Goal: Task Accomplishment & Management: Use online tool/utility

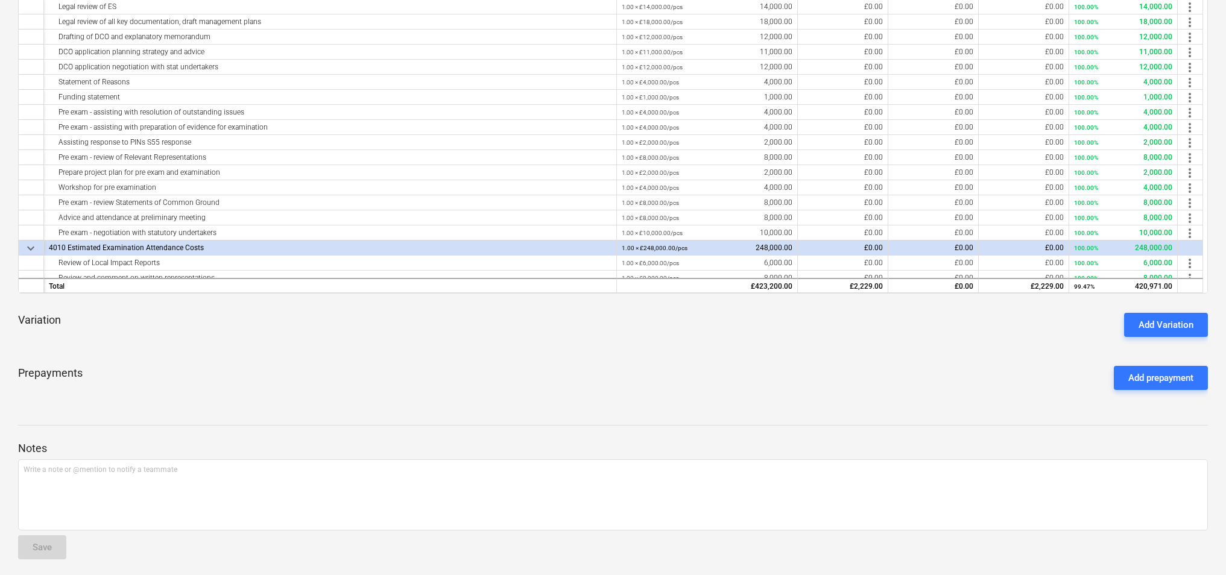
scroll to position [282, 0]
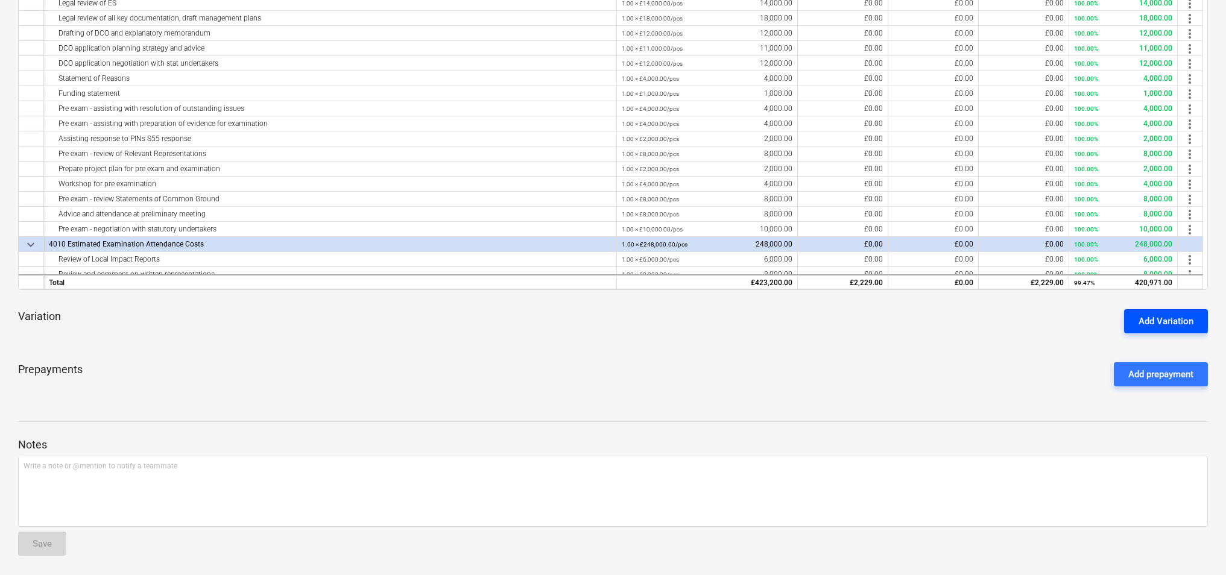
click at [1157, 324] on div "Add Variation" at bounding box center [1166, 322] width 55 height 16
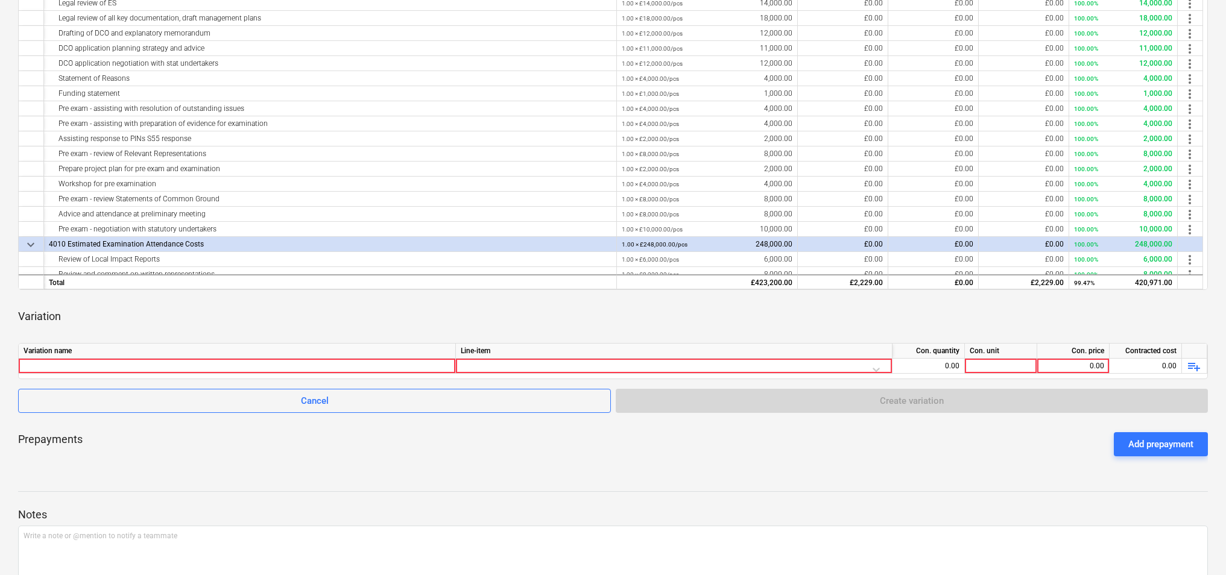
click at [601, 300] on div "Variation" at bounding box center [613, 317] width 1190 height 34
click at [654, 369] on div at bounding box center [674, 369] width 426 height 21
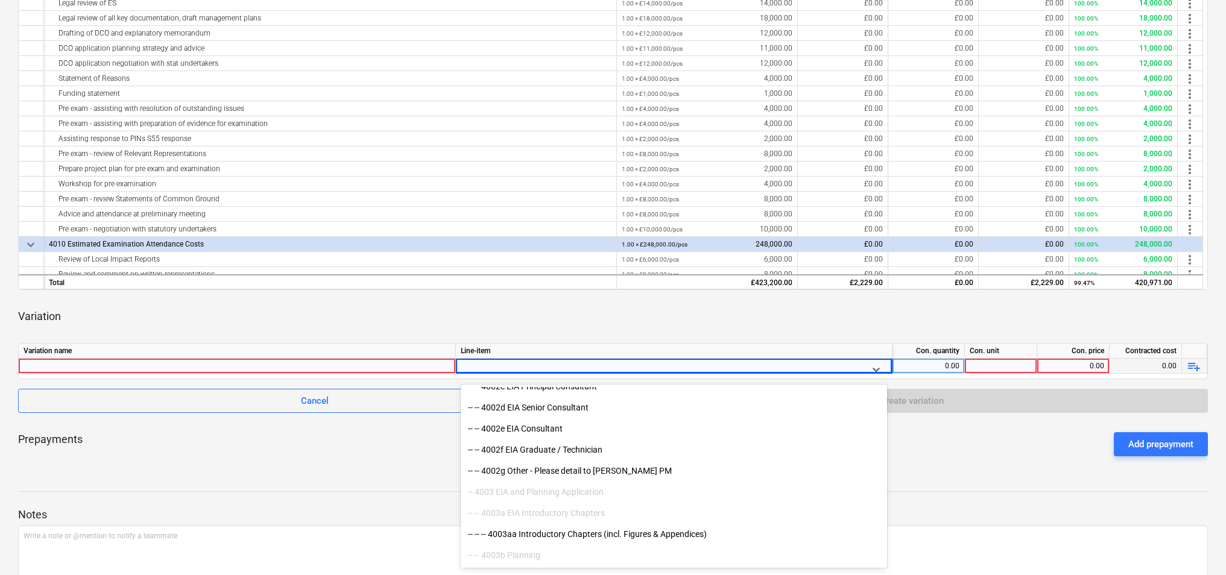
scroll to position [603, 0]
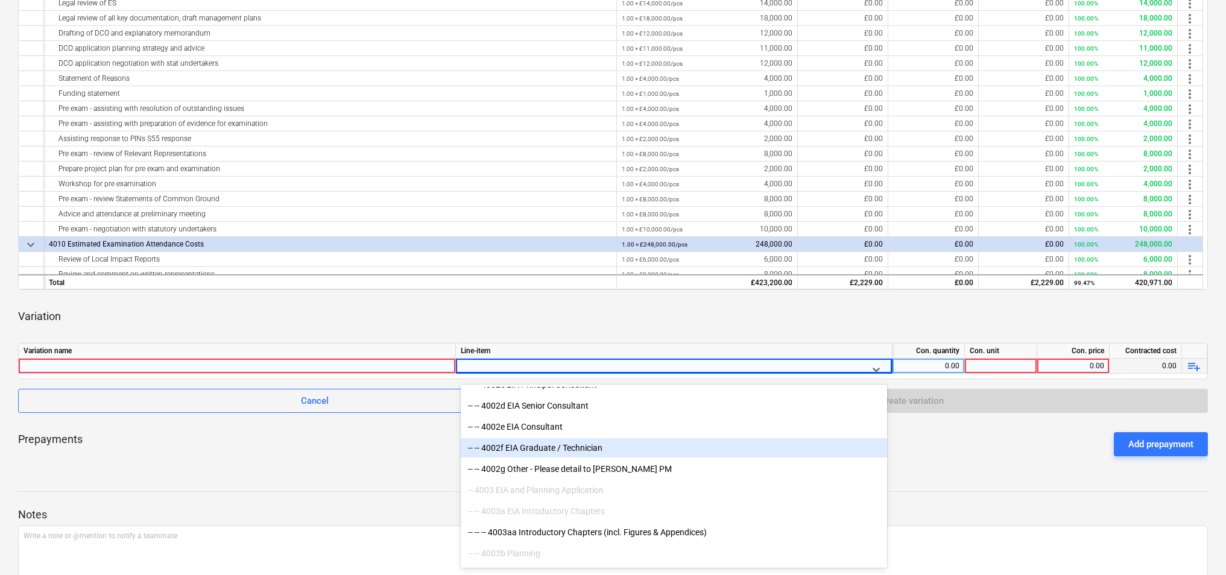
click at [928, 455] on div "Prepayments Add prepayment" at bounding box center [613, 444] width 1190 height 43
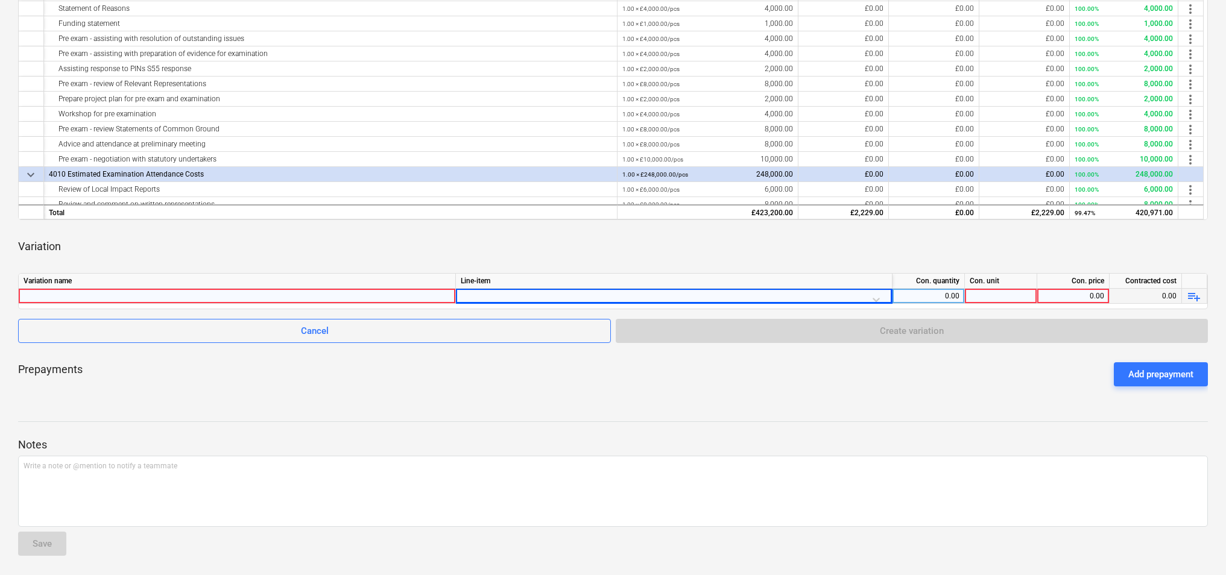
scroll to position [161, 0]
click at [957, 293] on div "0.00" at bounding box center [928, 297] width 62 height 15
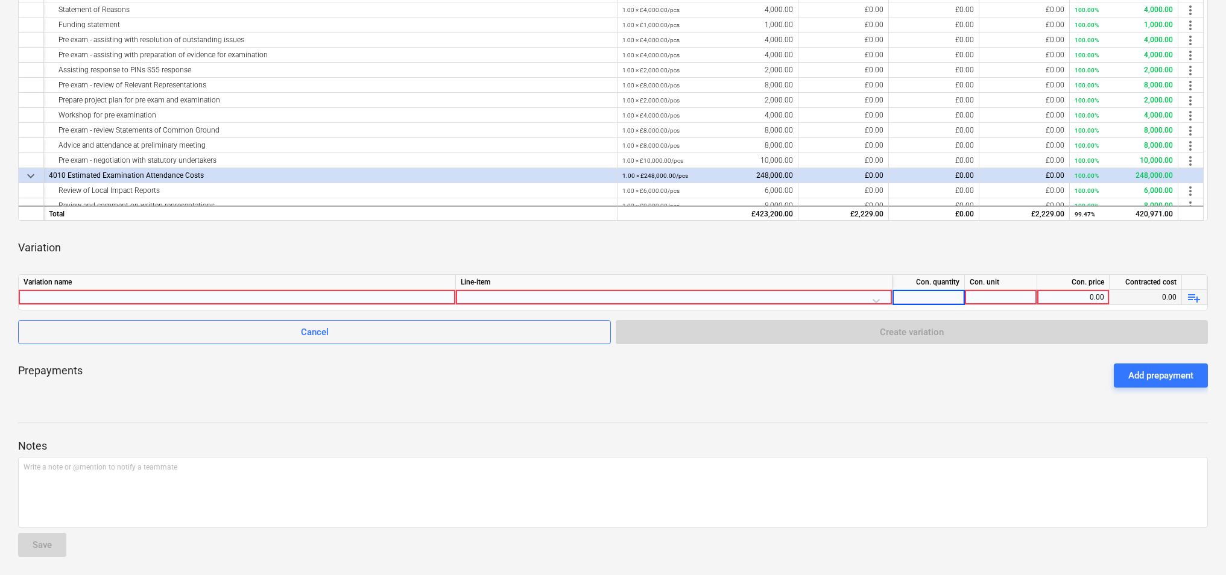
click at [985, 293] on div at bounding box center [1001, 297] width 72 height 15
click at [949, 296] on div "0.00" at bounding box center [928, 297] width 62 height 15
type input "5"
click at [989, 297] on div at bounding box center [1001, 297] width 72 height 15
type input "-1"
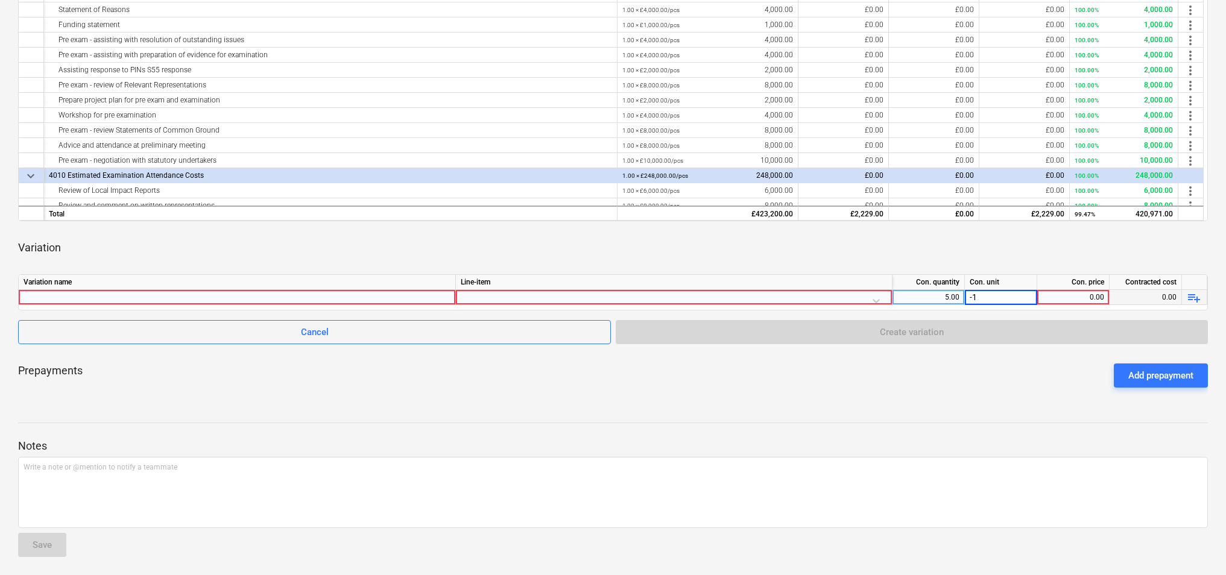
click at [1078, 298] on div "0.00" at bounding box center [1073, 297] width 62 height 15
type input "5"
click at [1120, 296] on div "0.00" at bounding box center [1146, 297] width 72 height 15
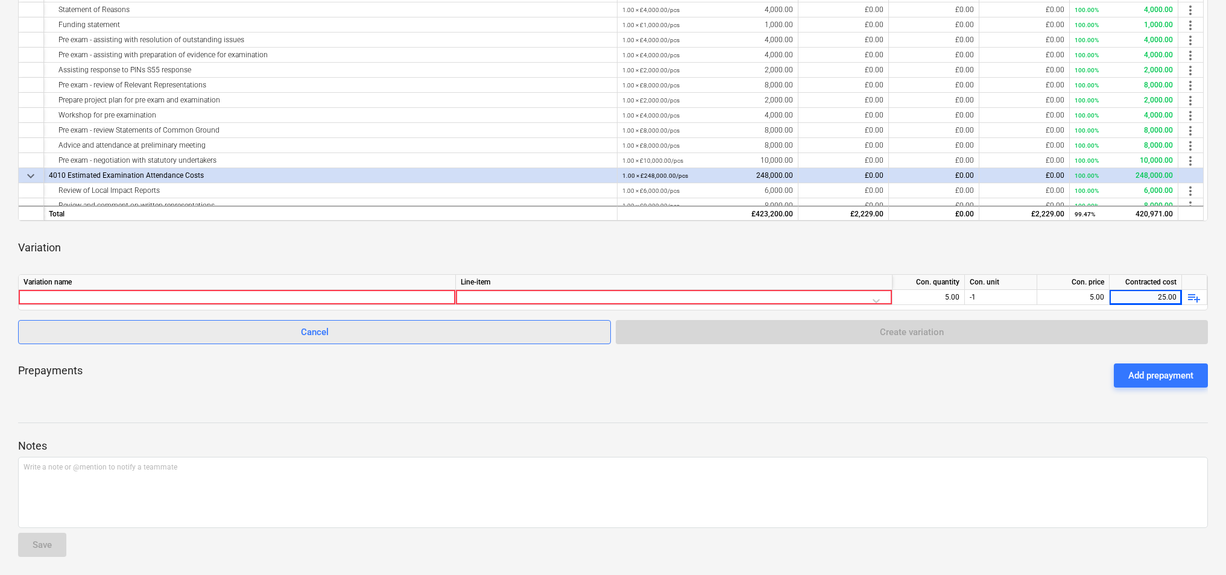
click at [316, 338] on div "Cancel" at bounding box center [315, 332] width 28 height 16
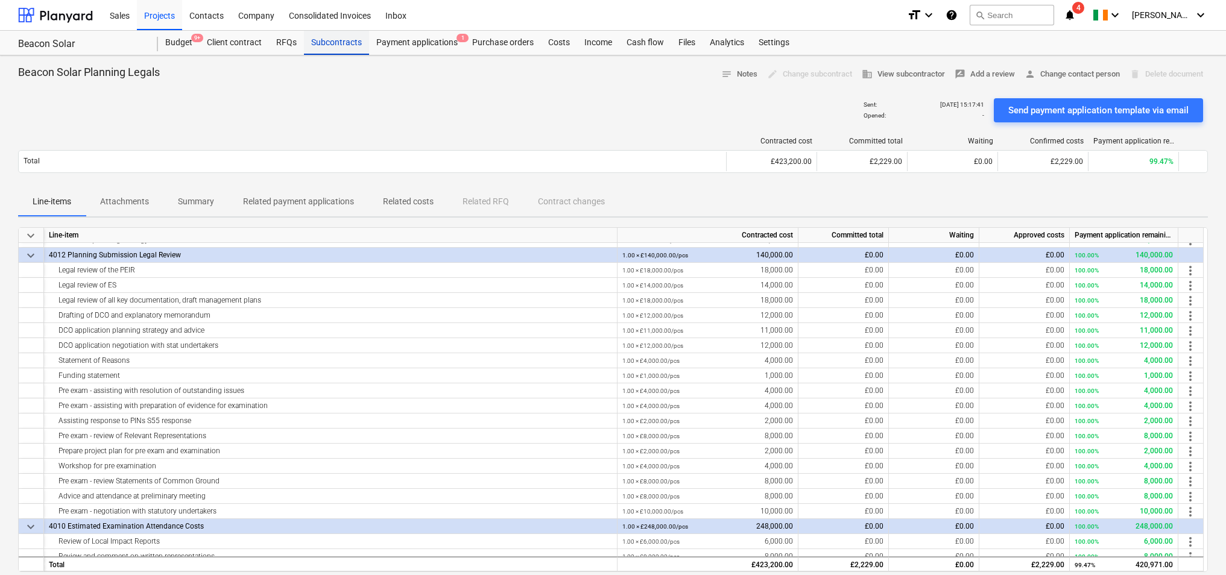
click at [330, 45] on div "Subcontracts" at bounding box center [336, 43] width 65 height 24
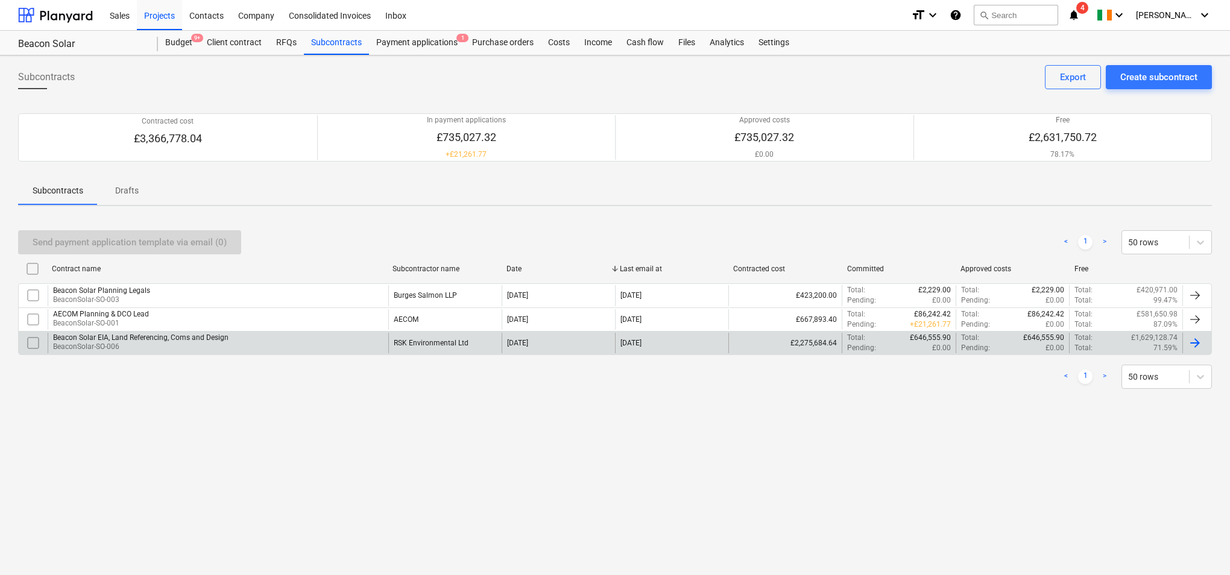
click at [248, 338] on div "Beacon Solar EIA, Land Referencing, Coms and Design BeaconSolar-SO-006" at bounding box center [218, 343] width 341 height 21
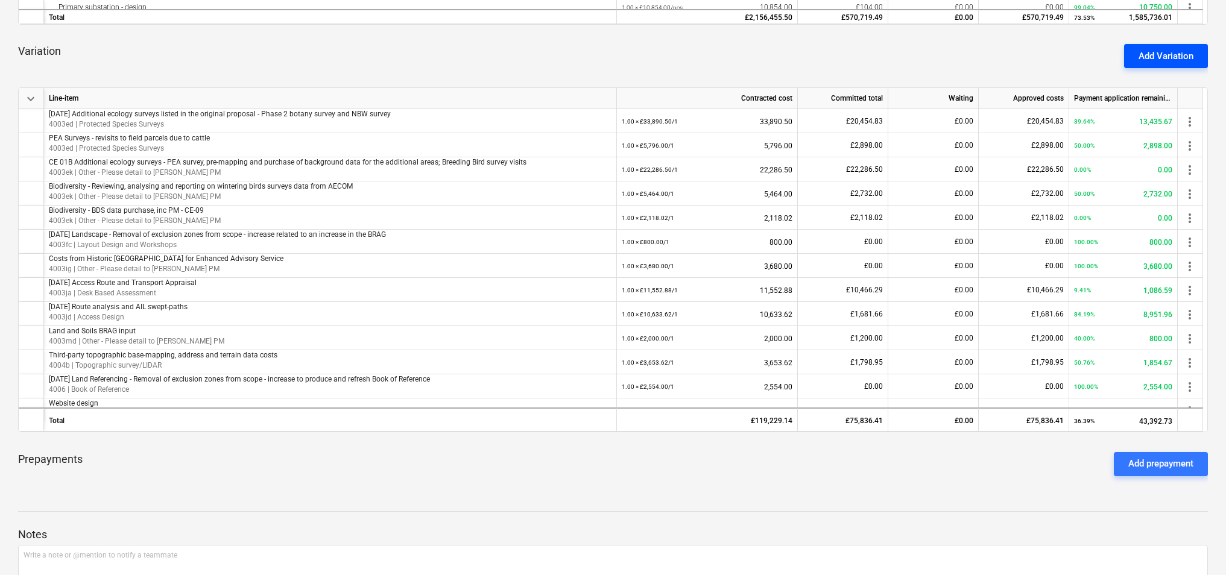
scroll to position [387, 0]
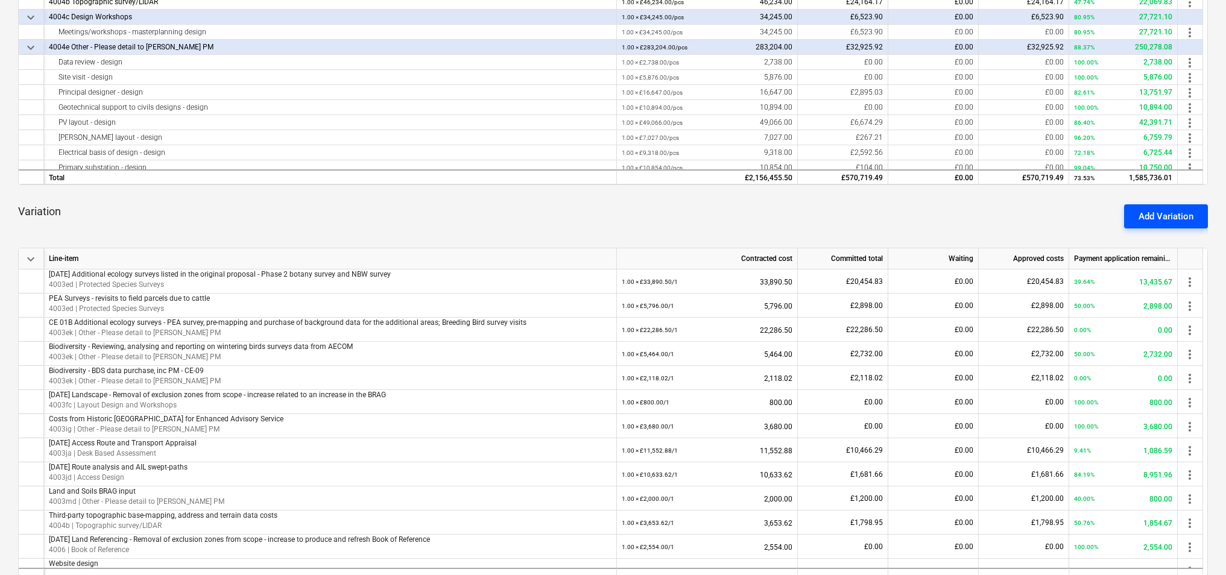
click at [1167, 213] on div "Add Variation" at bounding box center [1166, 217] width 55 height 16
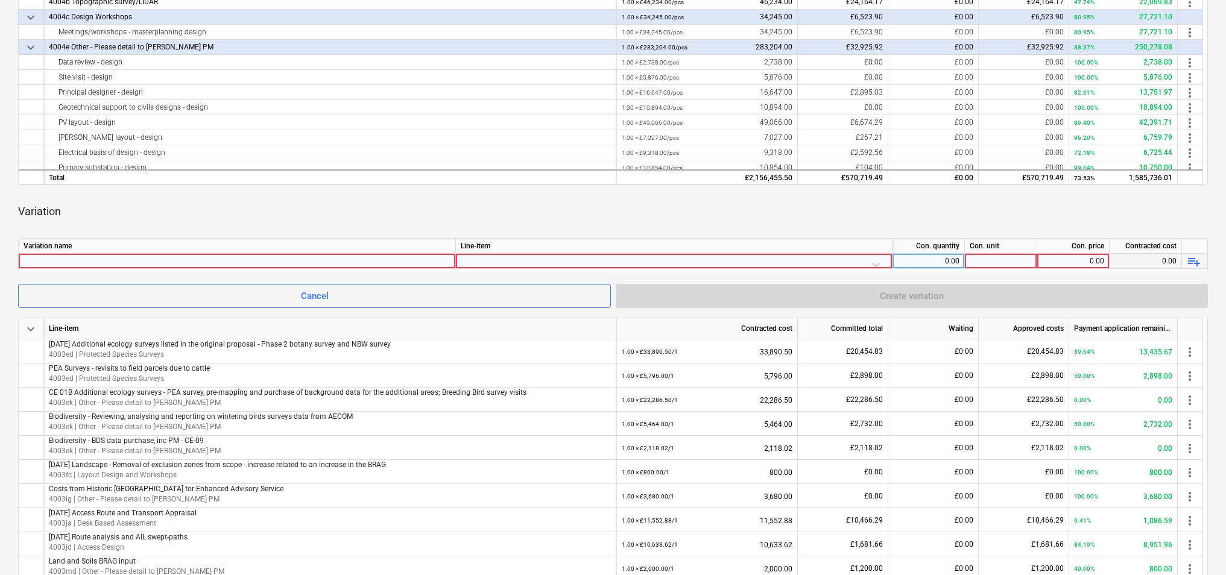
click at [1005, 258] on div at bounding box center [1001, 261] width 72 height 15
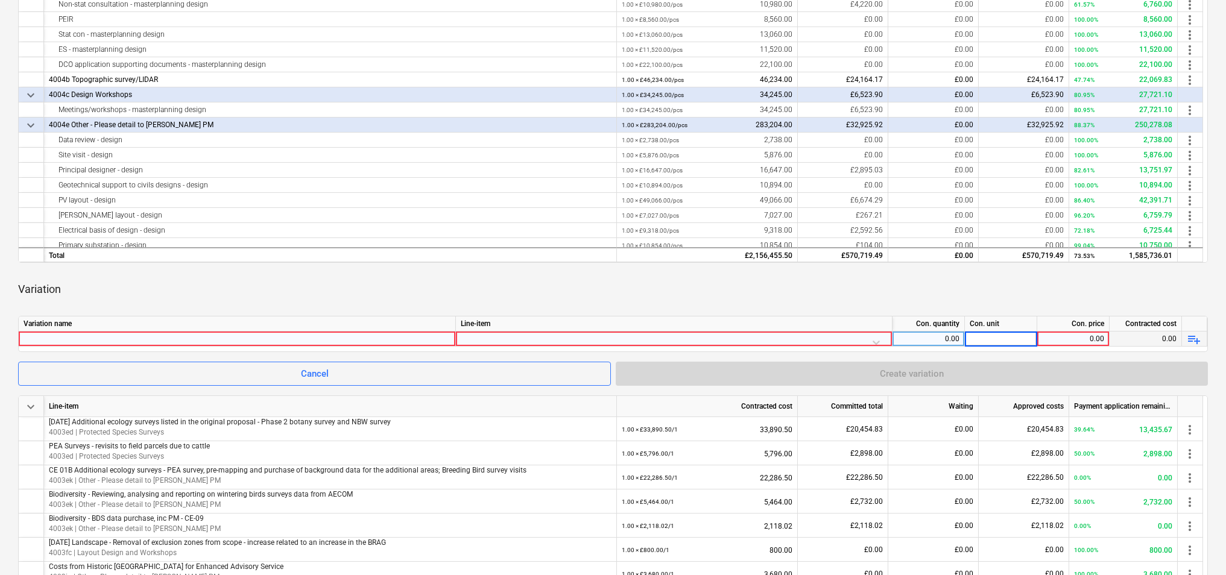
scroll to position [306, 0]
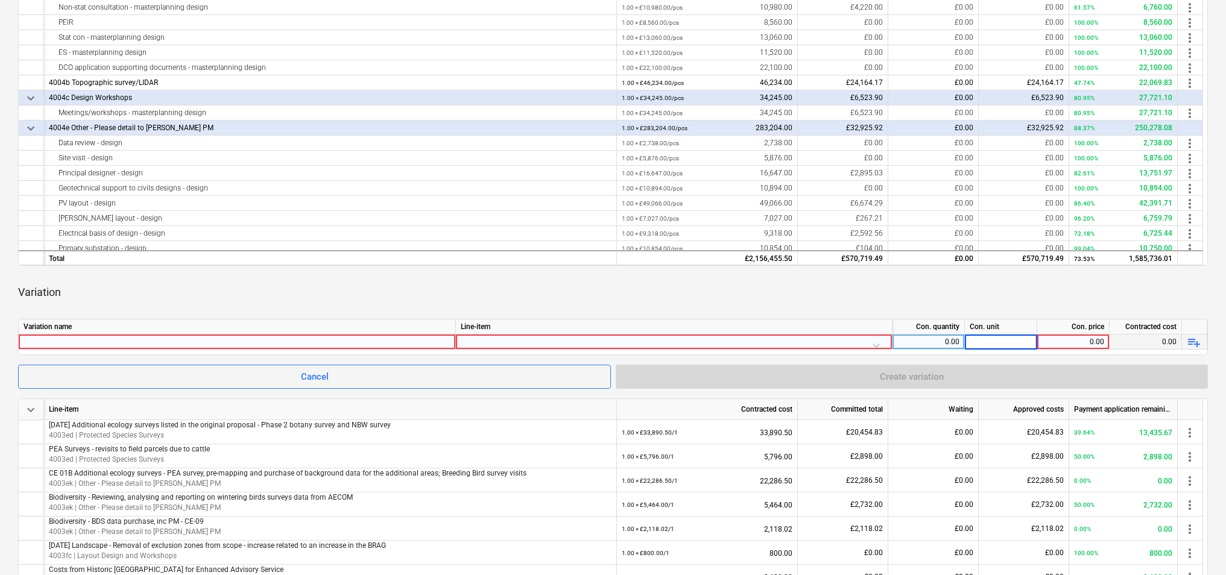
click at [432, 343] on div at bounding box center [237, 342] width 427 height 14
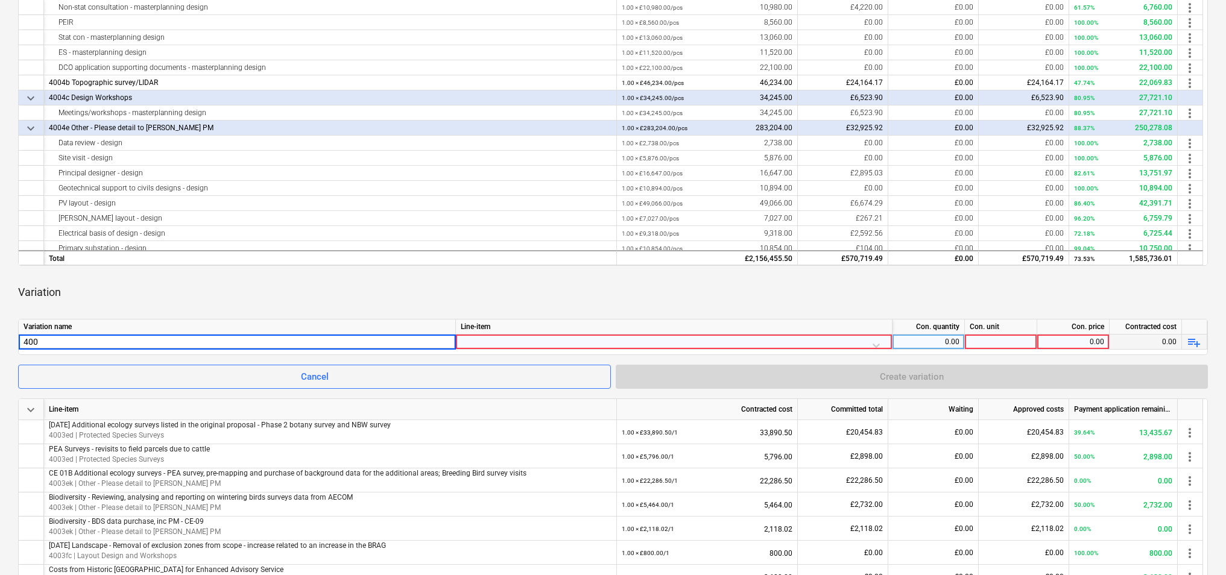
type input "4004"
click at [511, 343] on div at bounding box center [674, 345] width 426 height 21
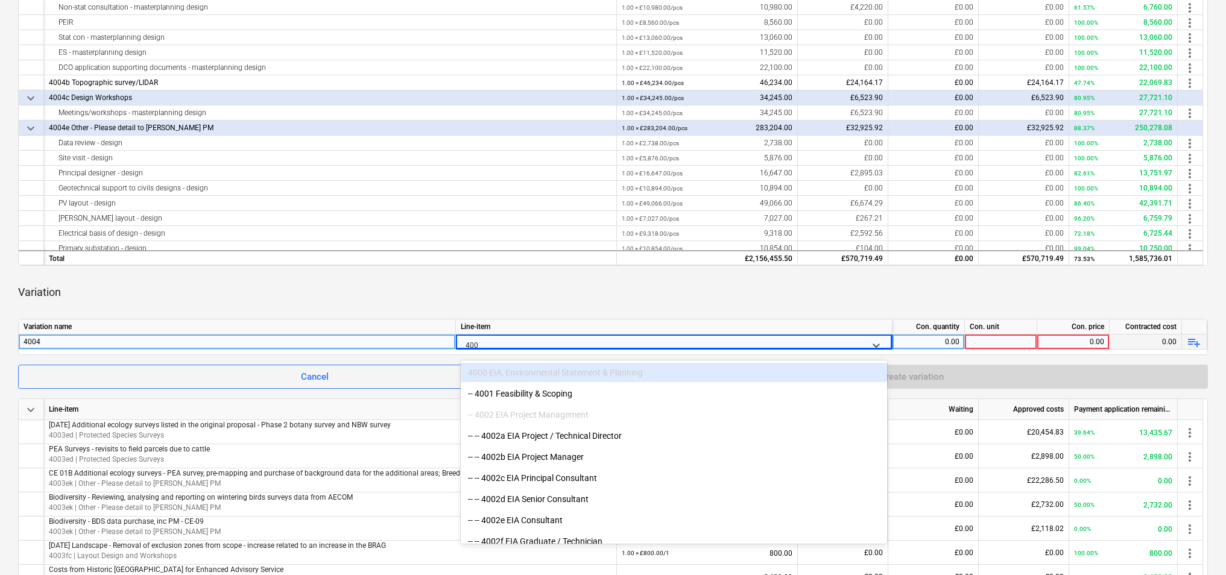
type input "4004"
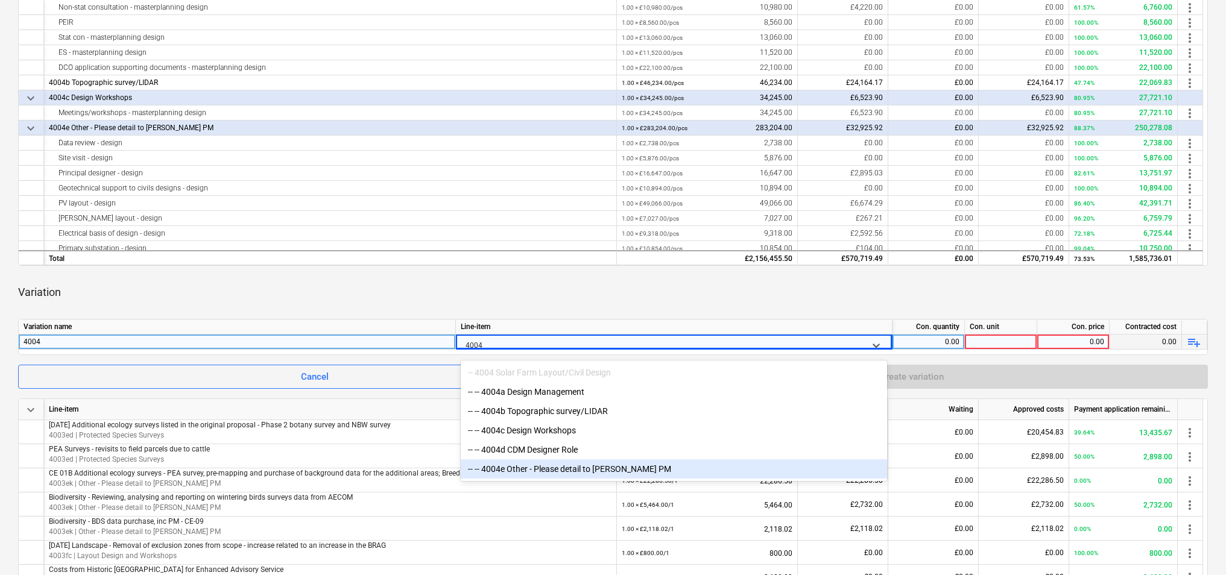
click at [540, 470] on div "-- -- 4004e Other - Please detail to [PERSON_NAME] PM" at bounding box center [674, 469] width 426 height 19
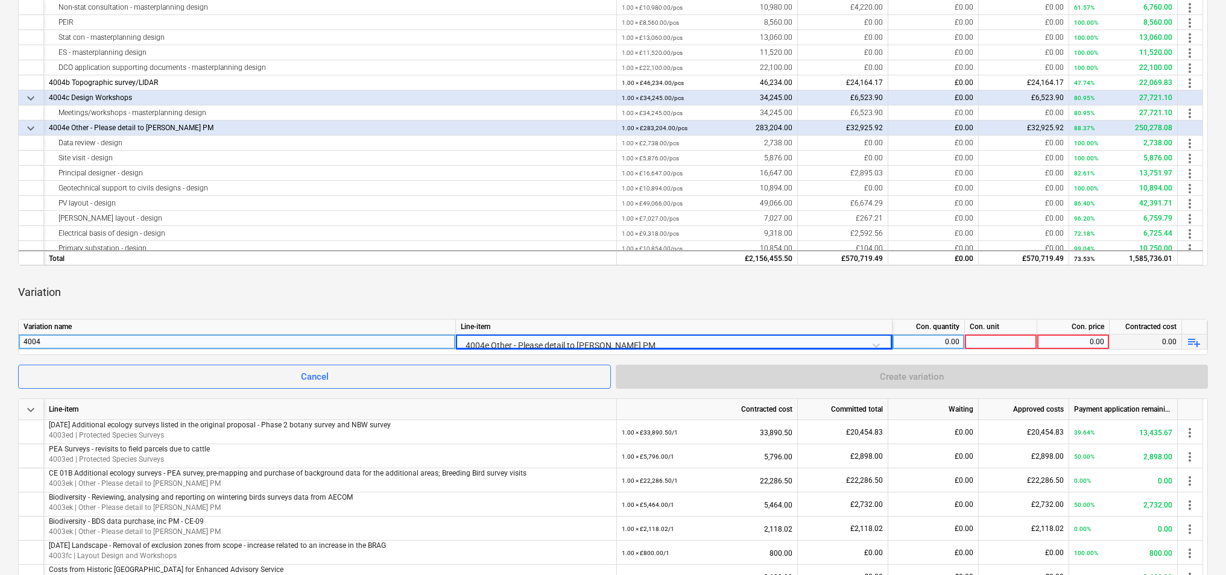
click at [996, 341] on div at bounding box center [1001, 342] width 72 height 15
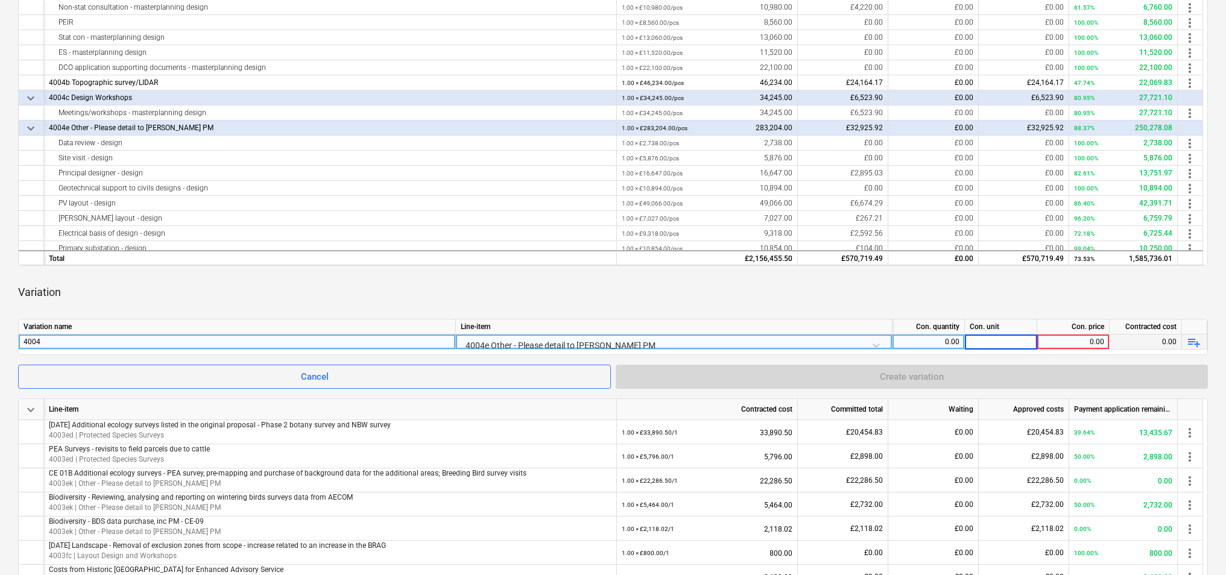
click at [946, 344] on div "0.00" at bounding box center [928, 342] width 62 height 15
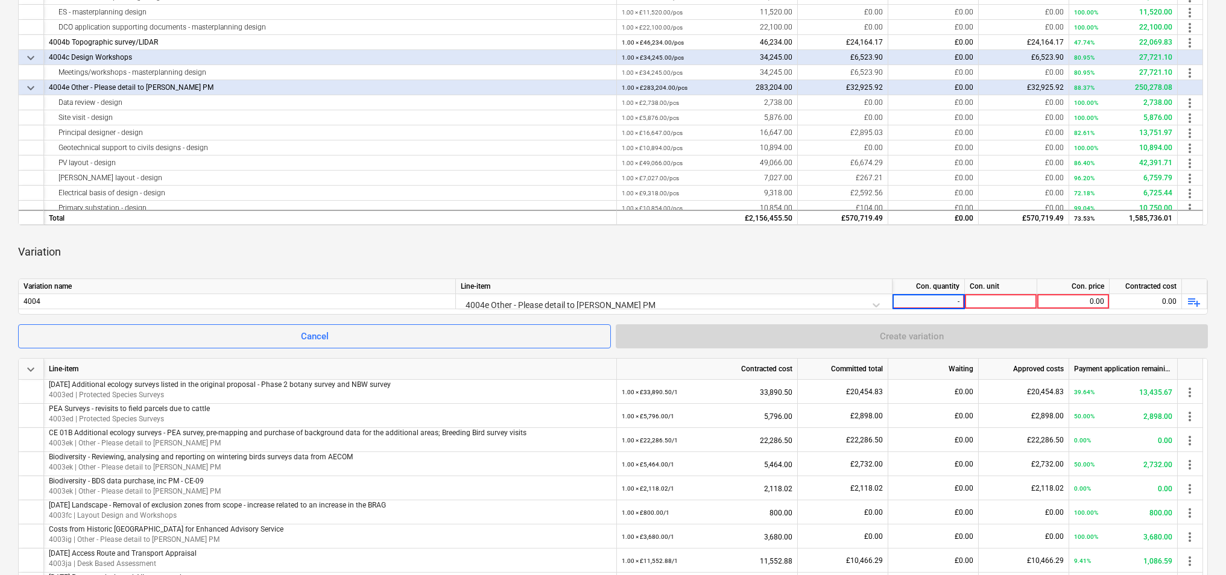
type input "-1"
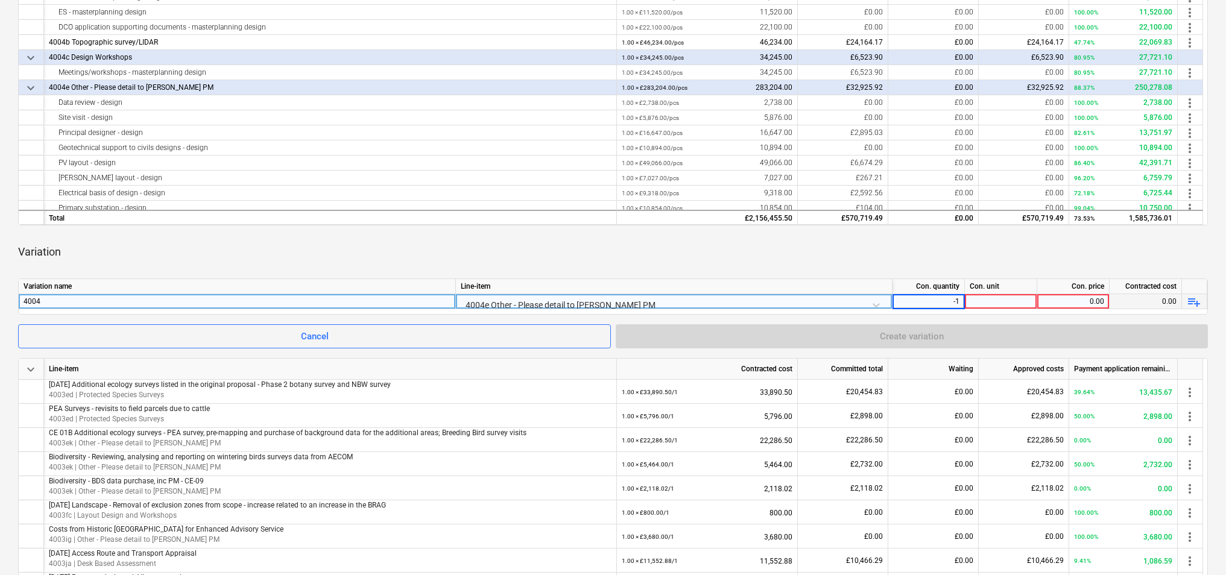
click at [1004, 304] on div at bounding box center [1001, 301] width 72 height 15
click at [1069, 299] on div "0.00" at bounding box center [1073, 301] width 62 height 15
type input "55"
click at [1026, 299] on div at bounding box center [1001, 301] width 72 height 15
type input "5"
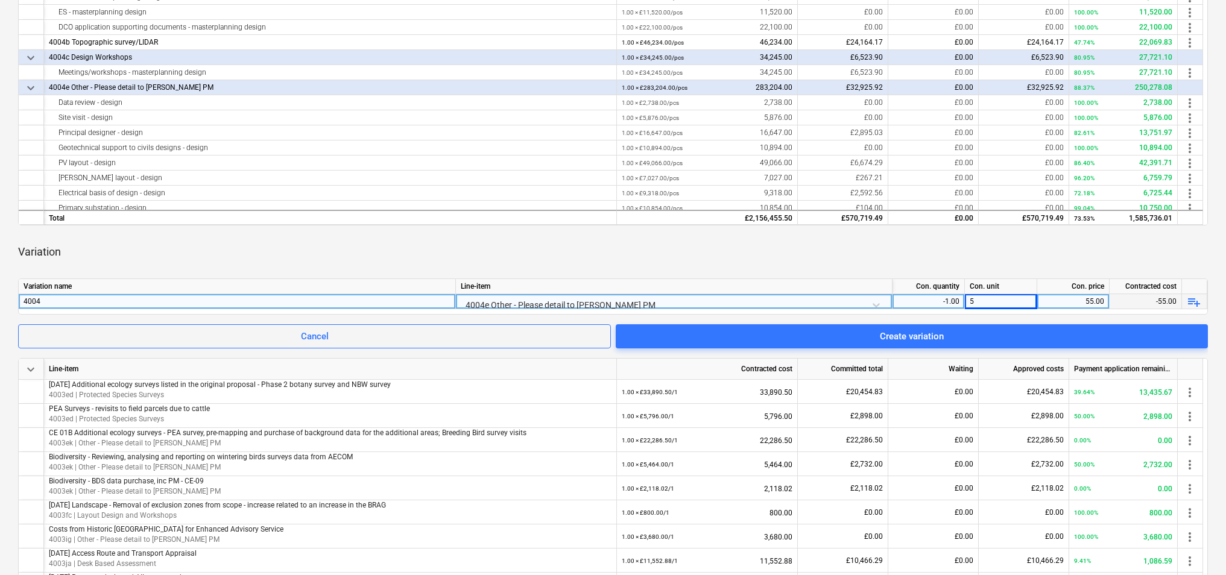
click at [1075, 296] on div "55.00" at bounding box center [1073, 301] width 62 height 15
click at [1017, 303] on div "5" at bounding box center [1001, 301] width 72 height 15
click at [1191, 302] on span "playlist_add" at bounding box center [1194, 302] width 14 height 14
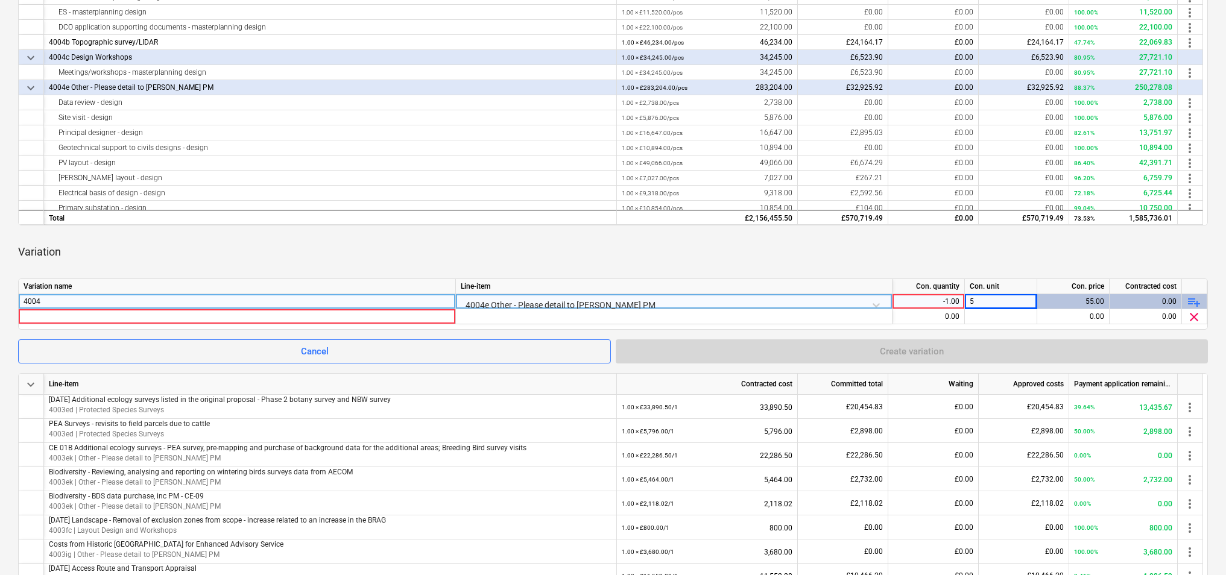
click at [905, 296] on div "-1.00" at bounding box center [928, 301] width 62 height 15
click at [905, 296] on input "-1" at bounding box center [929, 301] width 72 height 14
click at [1002, 296] on div "5" at bounding box center [1001, 301] width 72 height 15
click at [1072, 317] on div "0.00" at bounding box center [1073, 316] width 62 height 15
click at [1019, 302] on div "5" at bounding box center [1001, 301] width 72 height 15
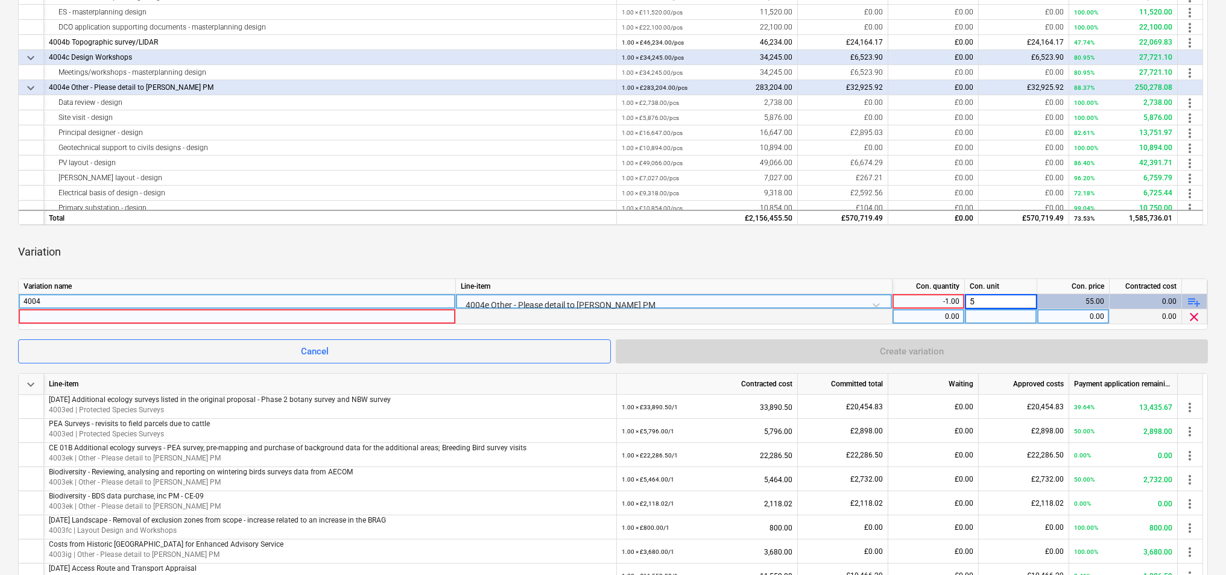
click at [1192, 317] on span "clear" at bounding box center [1194, 317] width 14 height 14
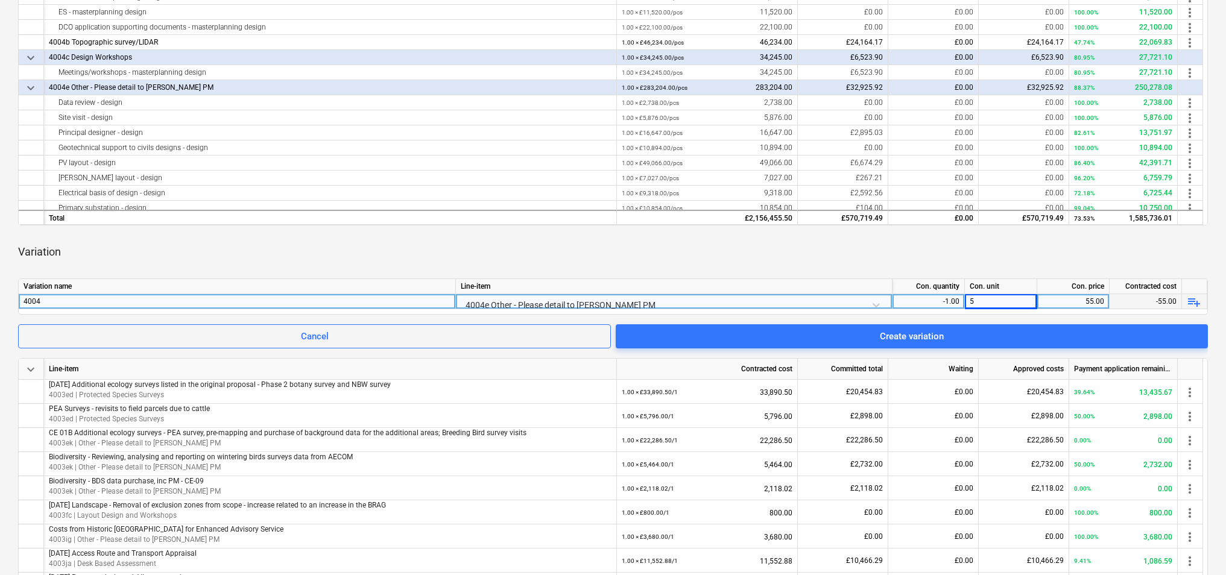
click at [949, 296] on div "-1.00" at bounding box center [928, 301] width 62 height 15
type input "1"
click at [984, 299] on div "5" at bounding box center [1001, 301] width 72 height 15
type input "-5"
click at [1197, 302] on span "playlist_add" at bounding box center [1194, 302] width 14 height 14
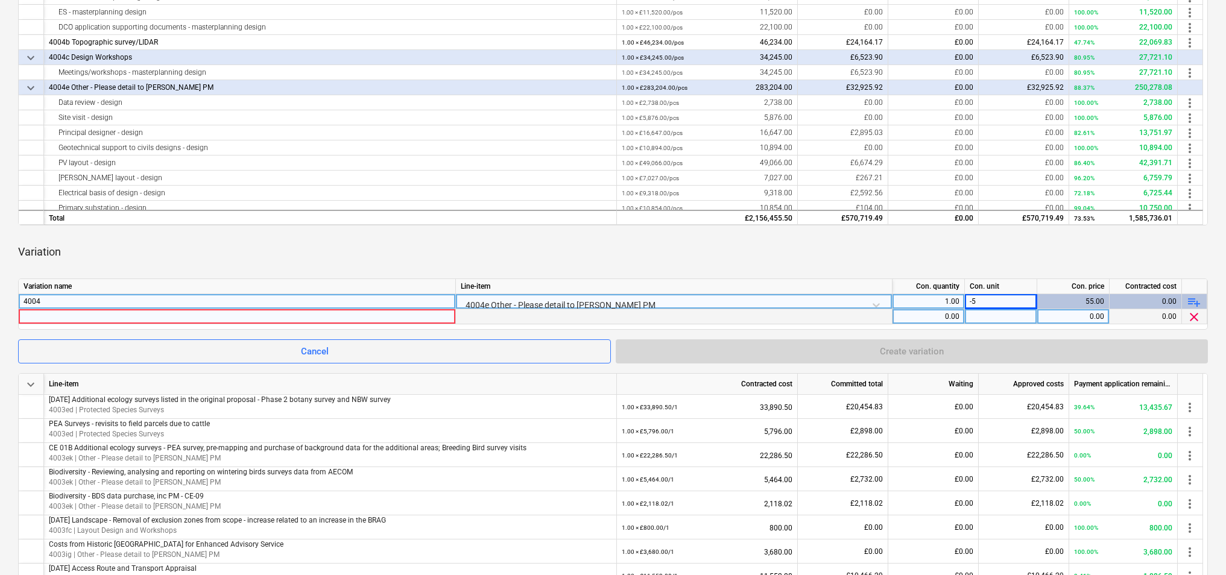
click at [1025, 321] on div at bounding box center [1001, 316] width 72 height 15
click at [1161, 300] on div "0.00" at bounding box center [1146, 301] width 72 height 15
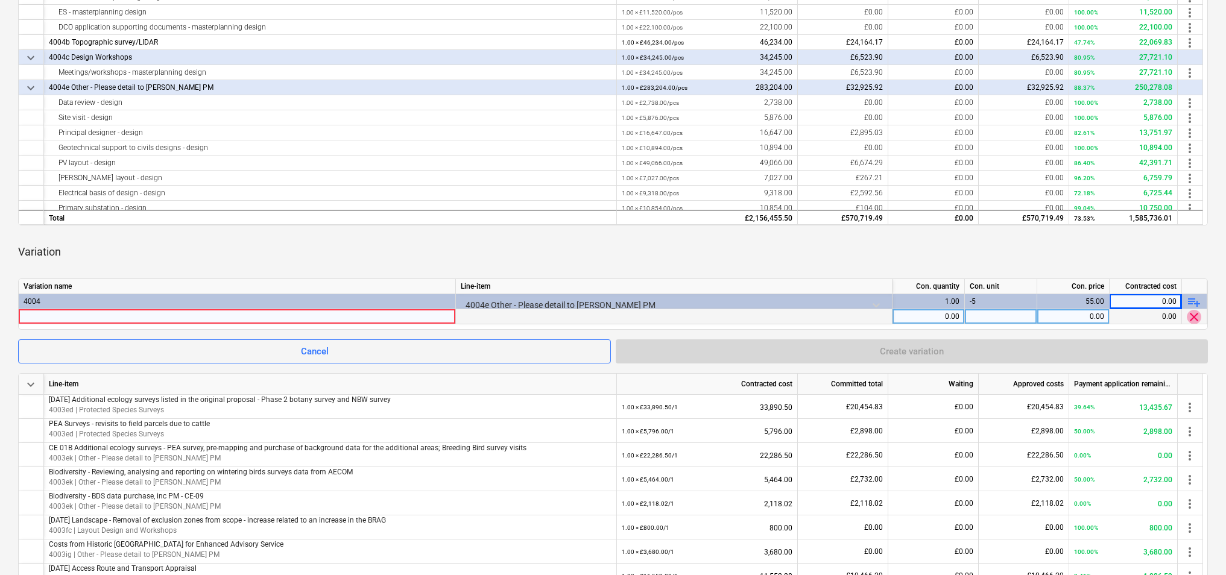
click at [1198, 316] on span "clear" at bounding box center [1194, 317] width 14 height 14
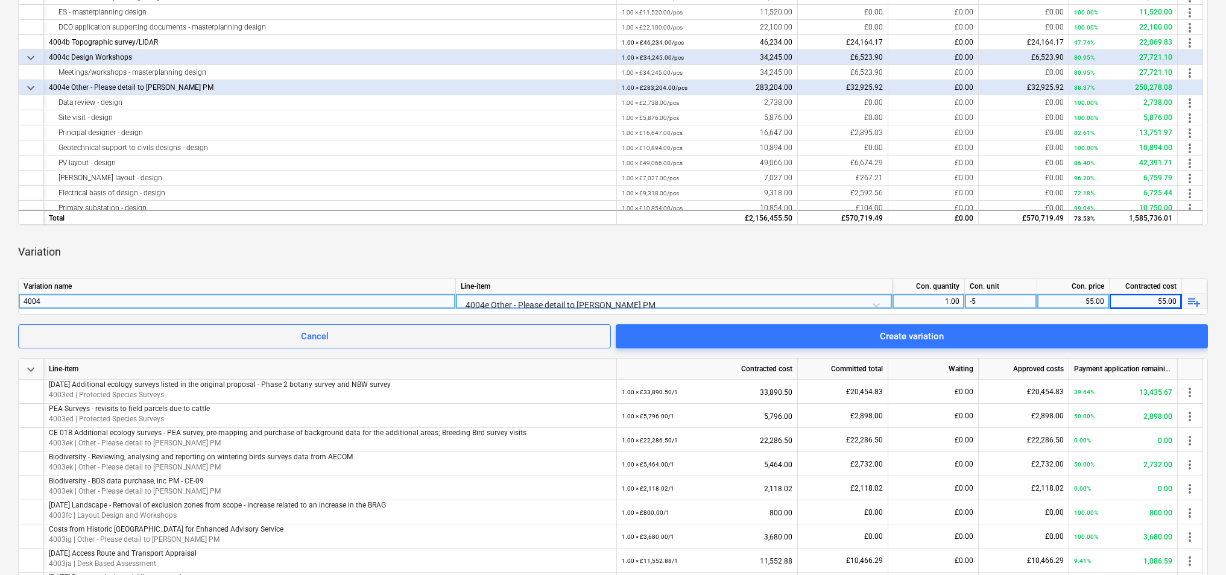
click at [1018, 303] on div "-5" at bounding box center [1001, 301] width 72 height 15
type input "0"
click at [940, 305] on div "1.00" at bounding box center [928, 301] width 62 height 15
type input "-1"
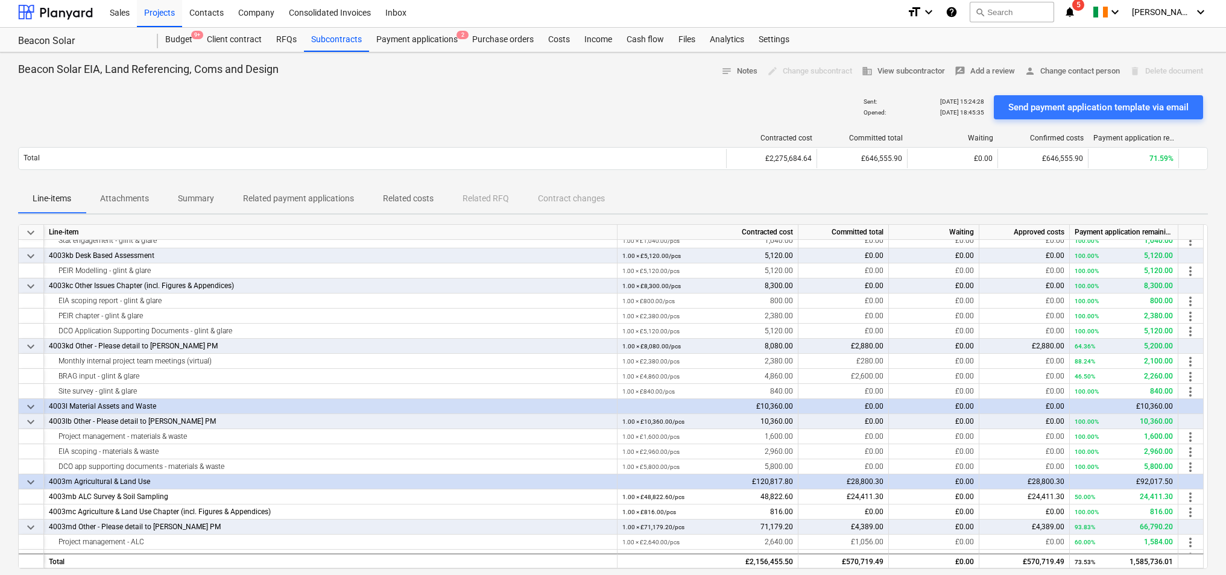
scroll to position [0, 0]
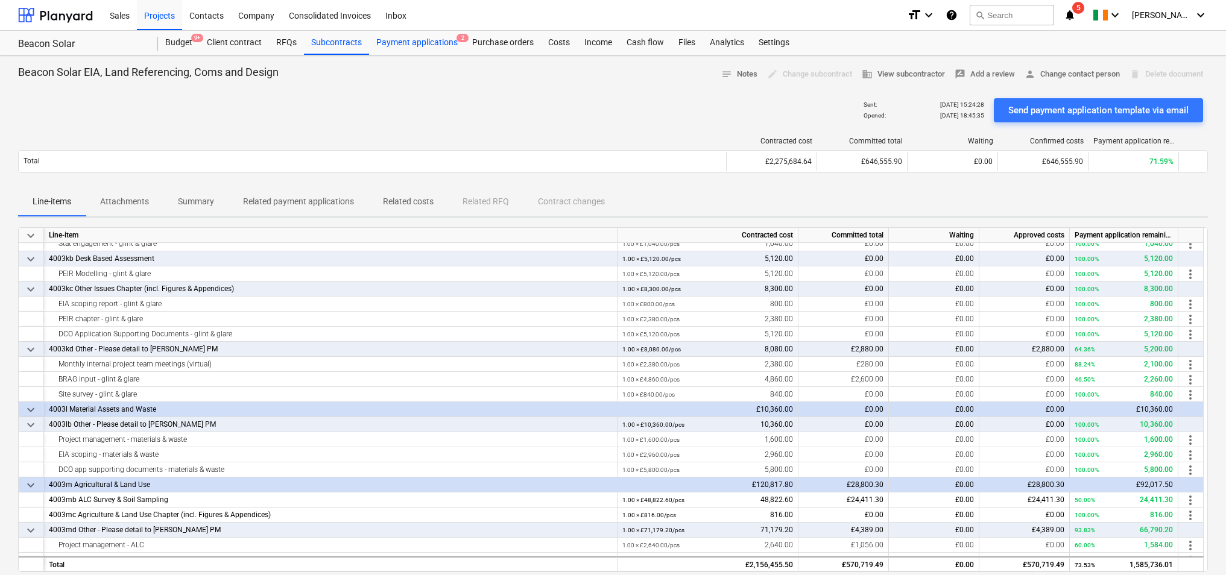
click at [423, 40] on div "Payment applications 2" at bounding box center [417, 43] width 96 height 24
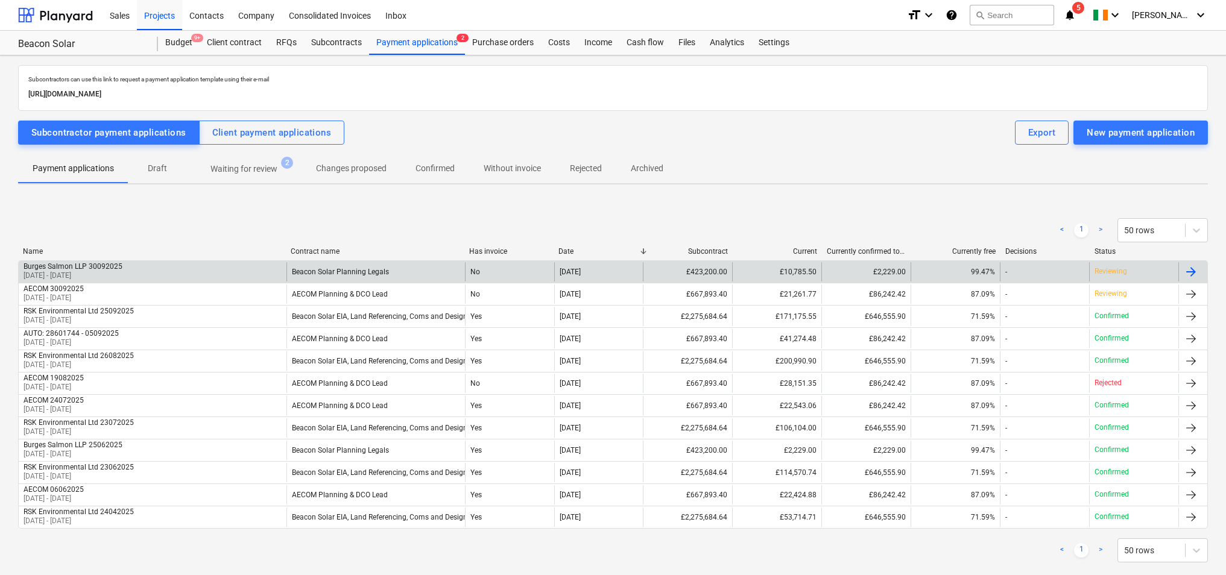
click at [426, 268] on div "Beacon Solar Planning Legals" at bounding box center [375, 271] width 179 height 19
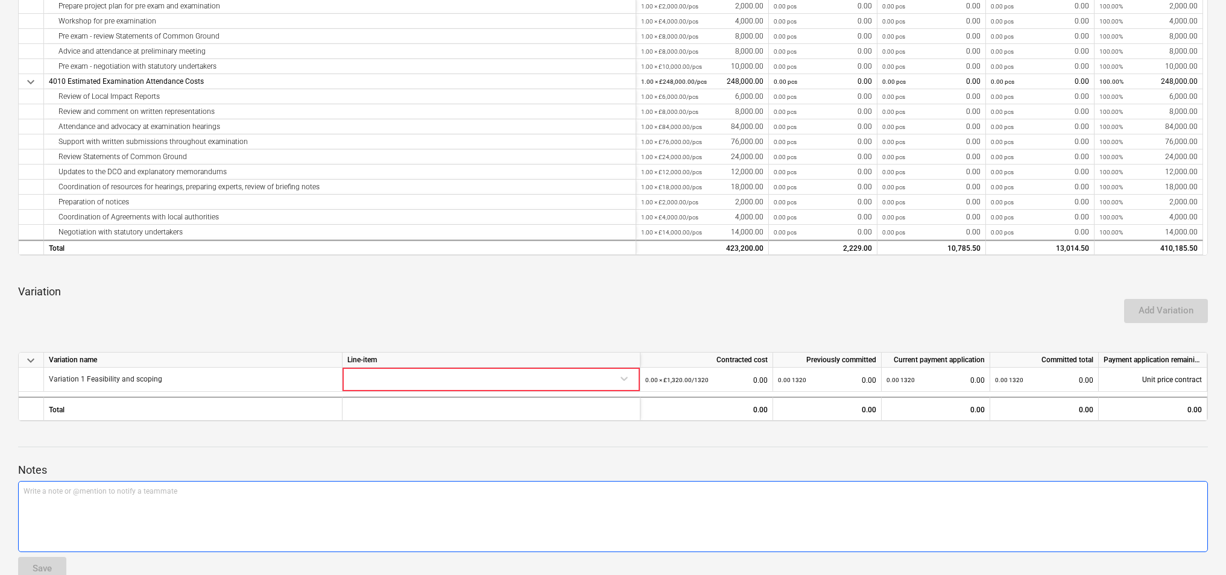
scroll to position [388, 0]
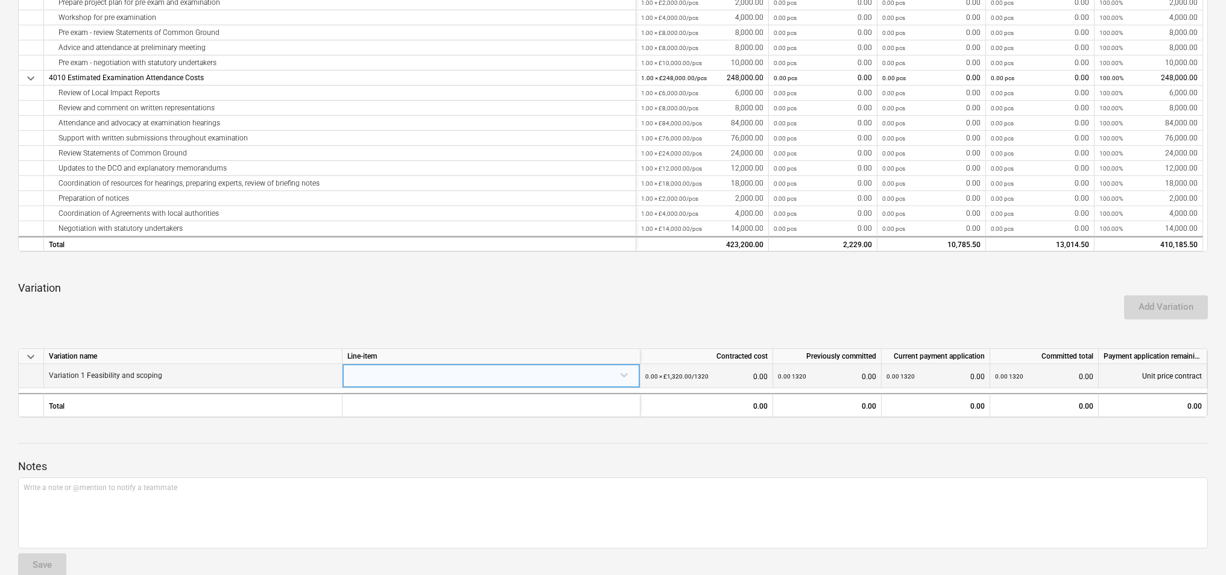
click at [334, 376] on div "Variation 1 Feasibility and scoping" at bounding box center [193, 376] width 299 height 24
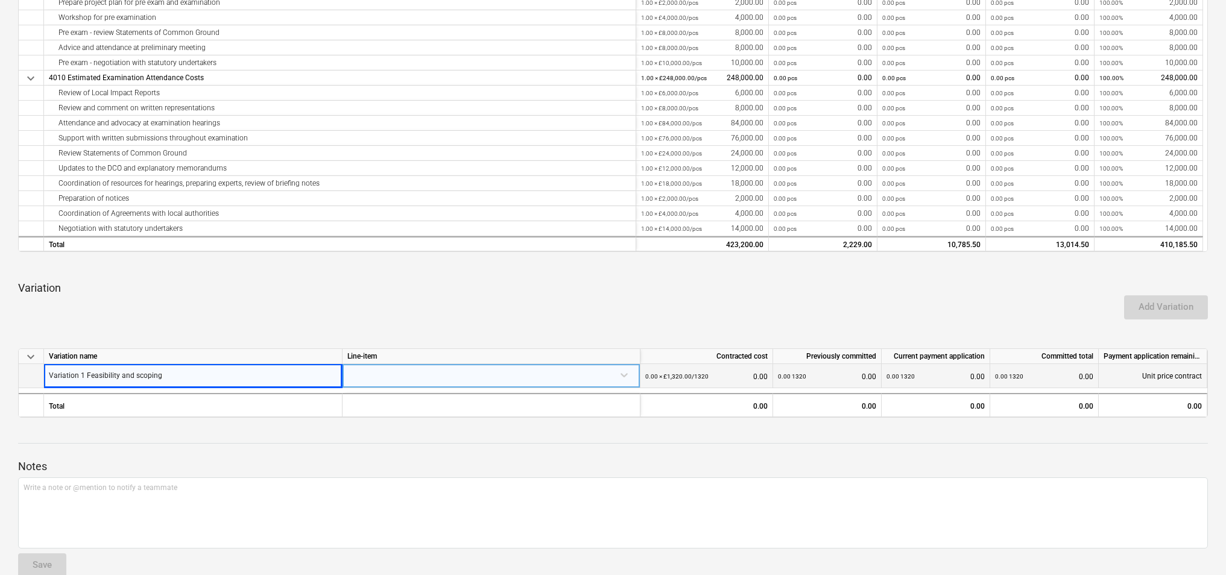
click at [369, 376] on div at bounding box center [491, 374] width 288 height 21
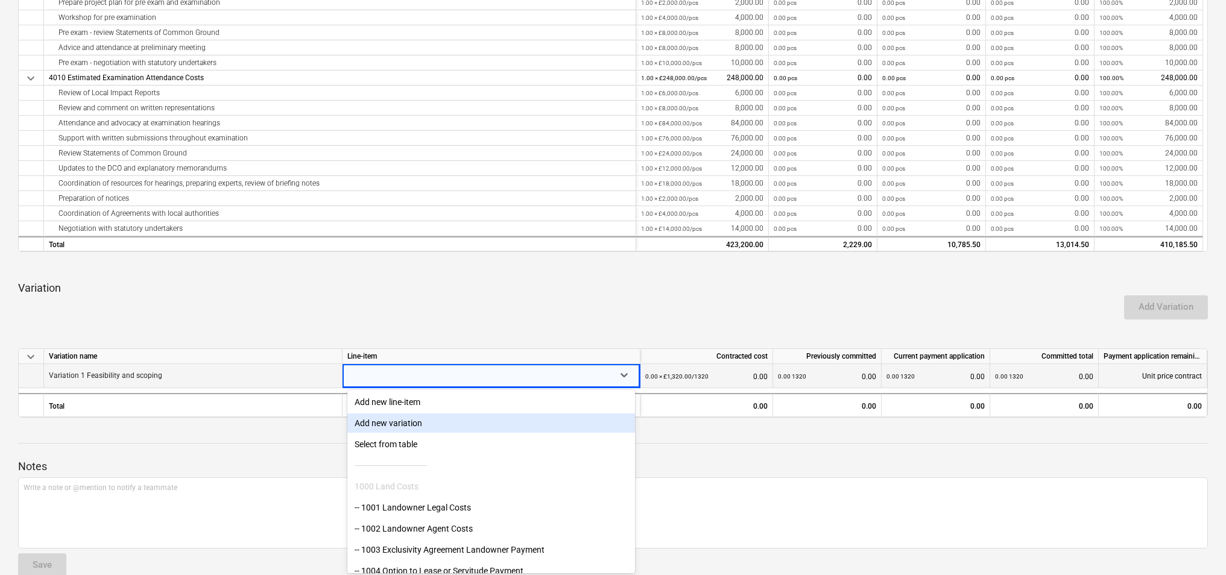
click at [768, 439] on div "Notes Write a note or @mention to notify a teammate ﻿ Save" at bounding box center [613, 508] width 1190 height 160
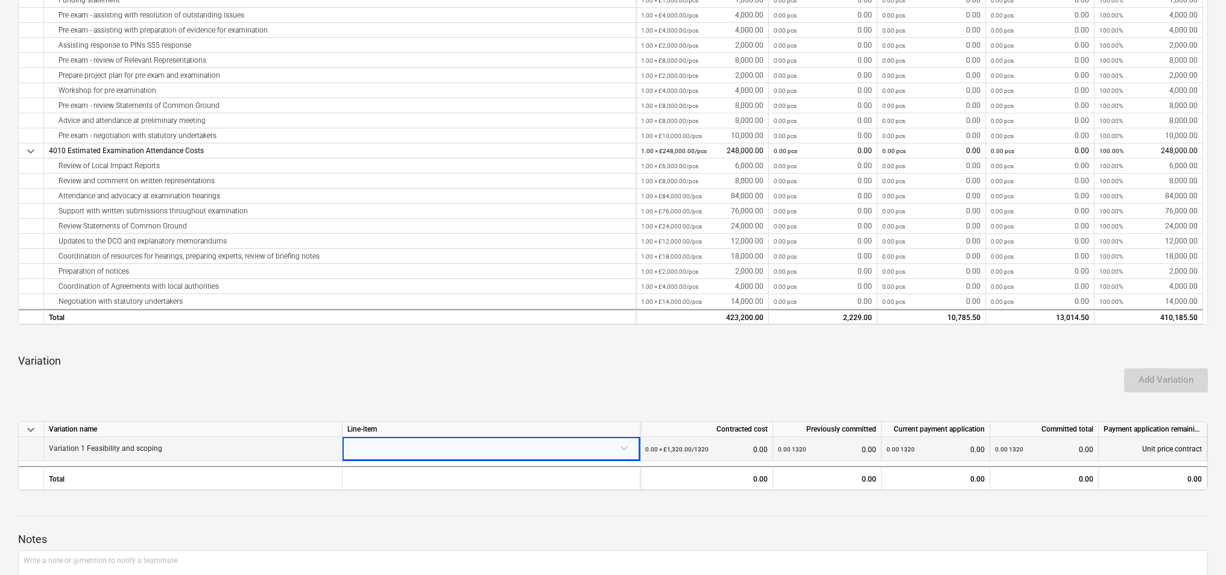
scroll to position [327, 0]
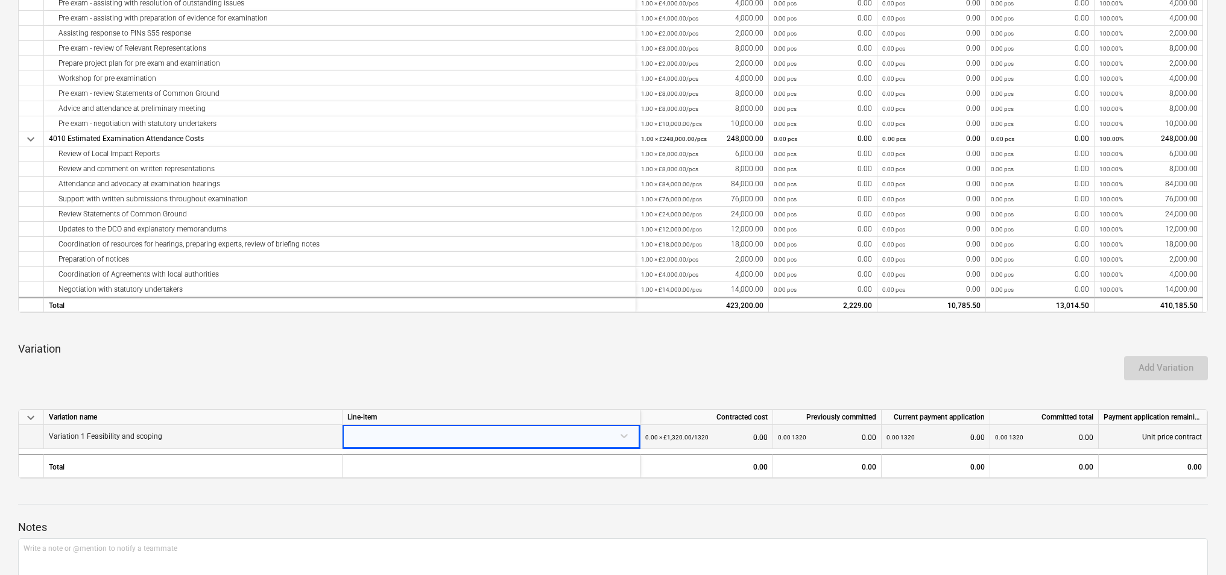
click at [1151, 431] on div "Unit price contract" at bounding box center [1153, 437] width 109 height 24
click at [1071, 441] on div "0.00 1320 0.00" at bounding box center [1044, 437] width 98 height 25
click at [846, 446] on div "0.00 1320 0.00" at bounding box center [827, 437] width 98 height 25
click at [919, 432] on div "0.00 1320 0.00" at bounding box center [936, 437] width 98 height 25
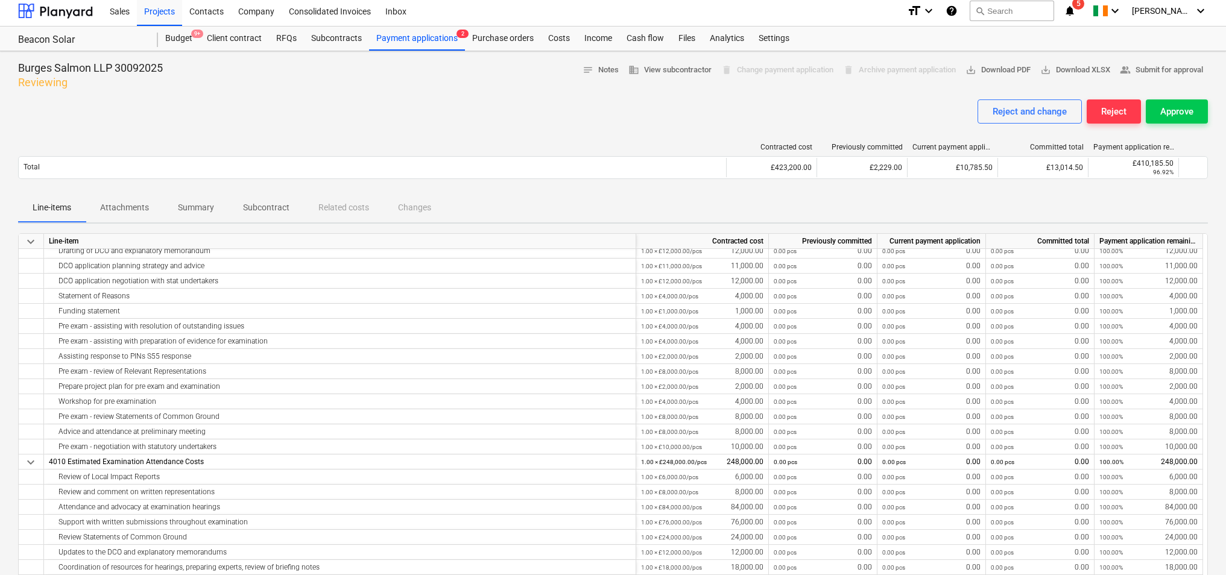
scroll to position [0, 0]
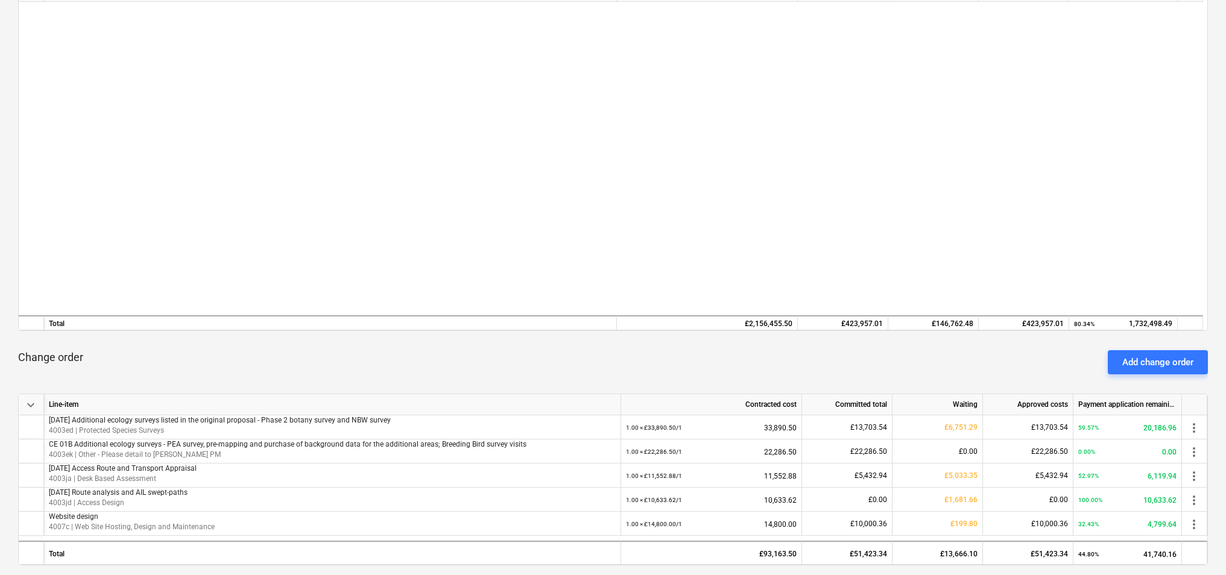
scroll to position [607, 0]
